Goal: Task Accomplishment & Management: Complete application form

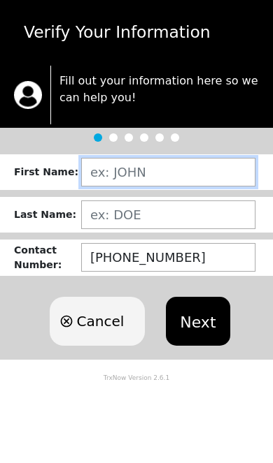
click at [205, 173] on input "text" at bounding box center [168, 172] width 174 height 29
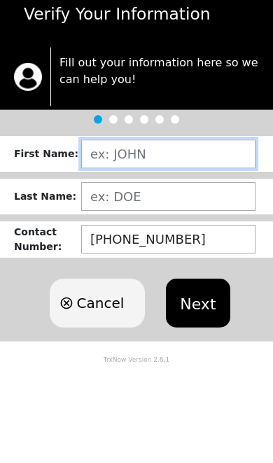
type input "[PERSON_NAME]"
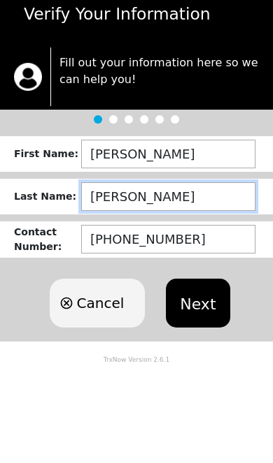
type input "[PERSON_NAME]"
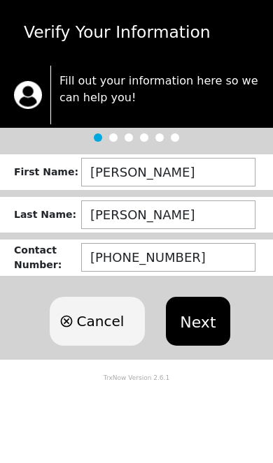
click at [207, 329] on button "Next" at bounding box center [198, 321] width 64 height 49
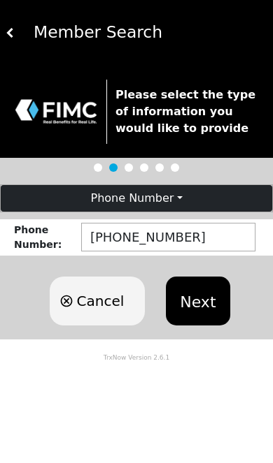
click at [204, 303] on button "Next" at bounding box center [198, 301] width 64 height 49
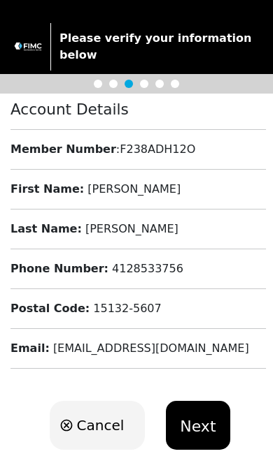
scroll to position [46, 0]
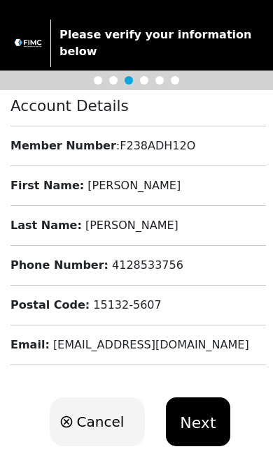
click at [204, 401] on button "Next" at bounding box center [198, 422] width 64 height 49
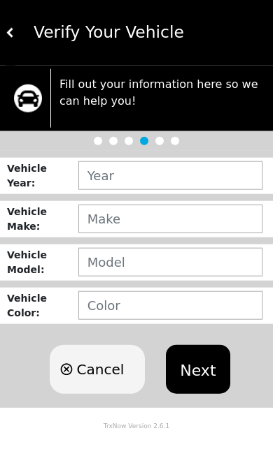
scroll to position [0, 0]
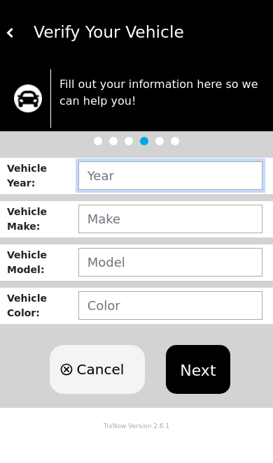
click at [203, 177] on input "text" at bounding box center [170, 175] width 184 height 29
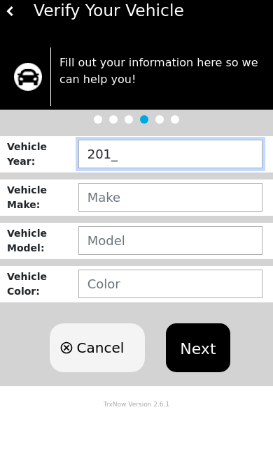
type input "2017"
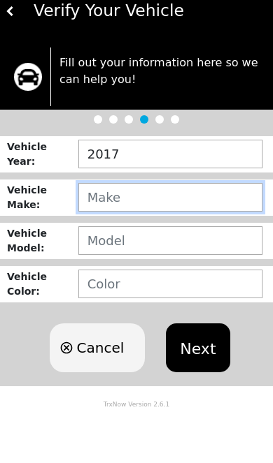
click at [110, 205] on input "text" at bounding box center [170, 219] width 184 height 29
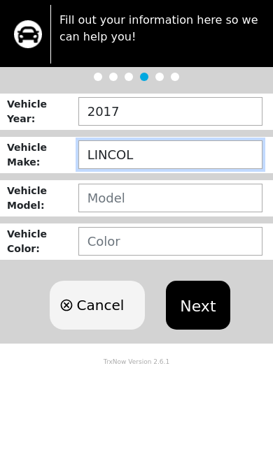
type input "LINCOLN"
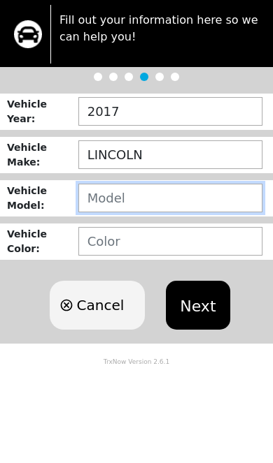
click at [106, 248] on input "text" at bounding box center [170, 262] width 184 height 29
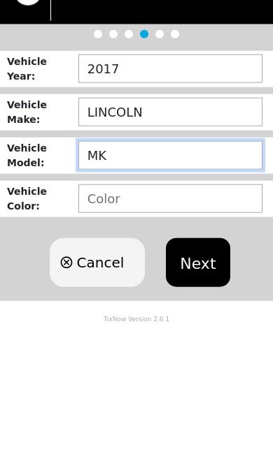
type input "MKX"
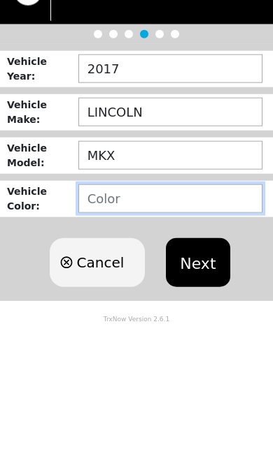
click at [105, 291] on input "text" at bounding box center [170, 305] width 184 height 29
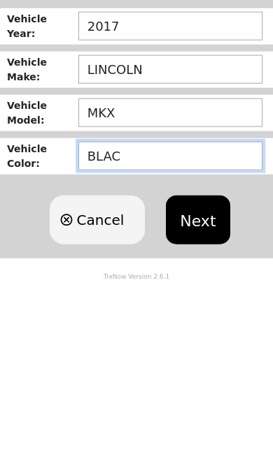
type input "BLACK"
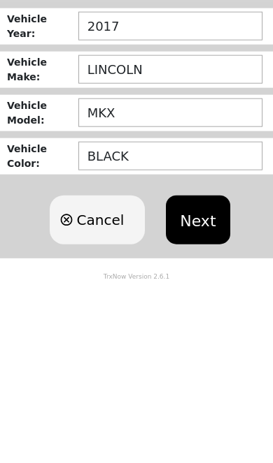
click at [202, 345] on button "Next" at bounding box center [198, 369] width 64 height 49
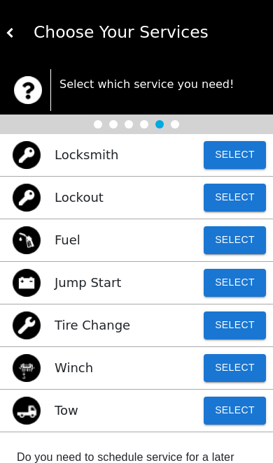
click at [244, 322] on button "Select" at bounding box center [234, 326] width 62 height 28
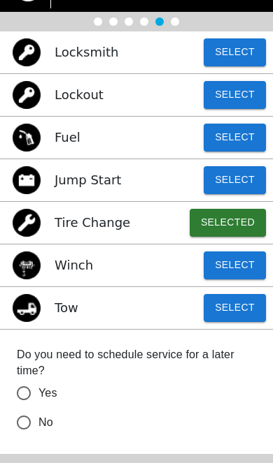
scroll to position [102, 0]
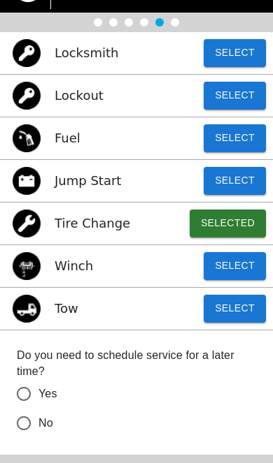
click at [31, 426] on input "No" at bounding box center [23, 423] width 29 height 29
radio input "false"
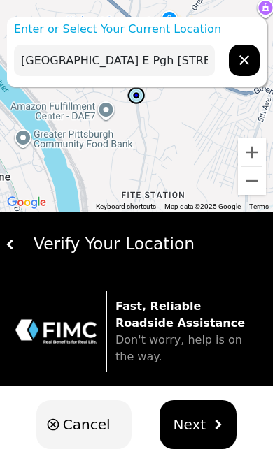
click at [177, 58] on input "[GEOGRAPHIC_DATA] E Pgh [STREET_ADDRESS][US_STATE]" at bounding box center [114, 60] width 201 height 31
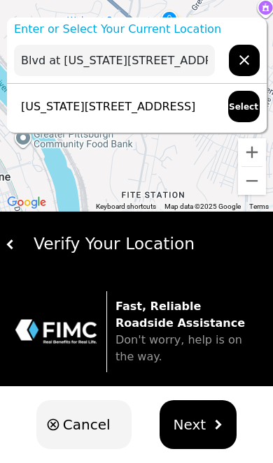
click at [191, 63] on input "Blvd at [US_STATE][STREET_ADDRESS]" at bounding box center [114, 60] width 201 height 31
click at [198, 55] on input "Blvd at [US_STATE][STREET_ADDRESS]" at bounding box center [114, 60] width 201 height 31
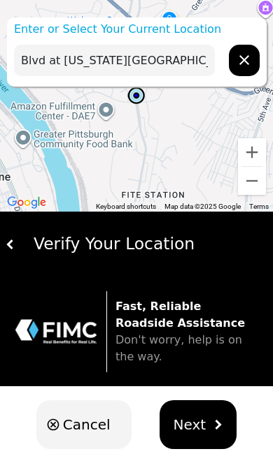
type input "Blvd at"
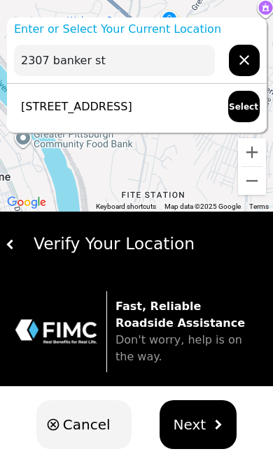
click at [73, 106] on p "[STREET_ADDRESS]" at bounding box center [73, 107] width 118 height 17
type input "[STREET_ADDRESS]"
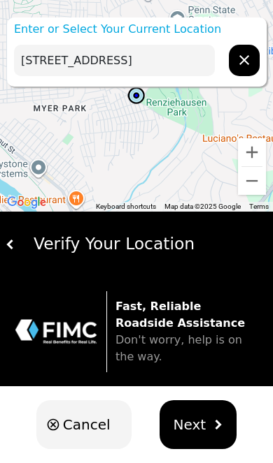
click at [197, 426] on span "Next" at bounding box center [189, 424] width 33 height 21
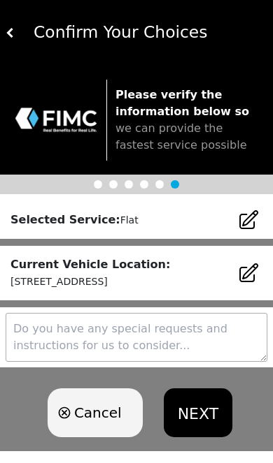
click at [210, 419] on button "NEXT" at bounding box center [198, 413] width 68 height 49
